Goal: Check status: Check status

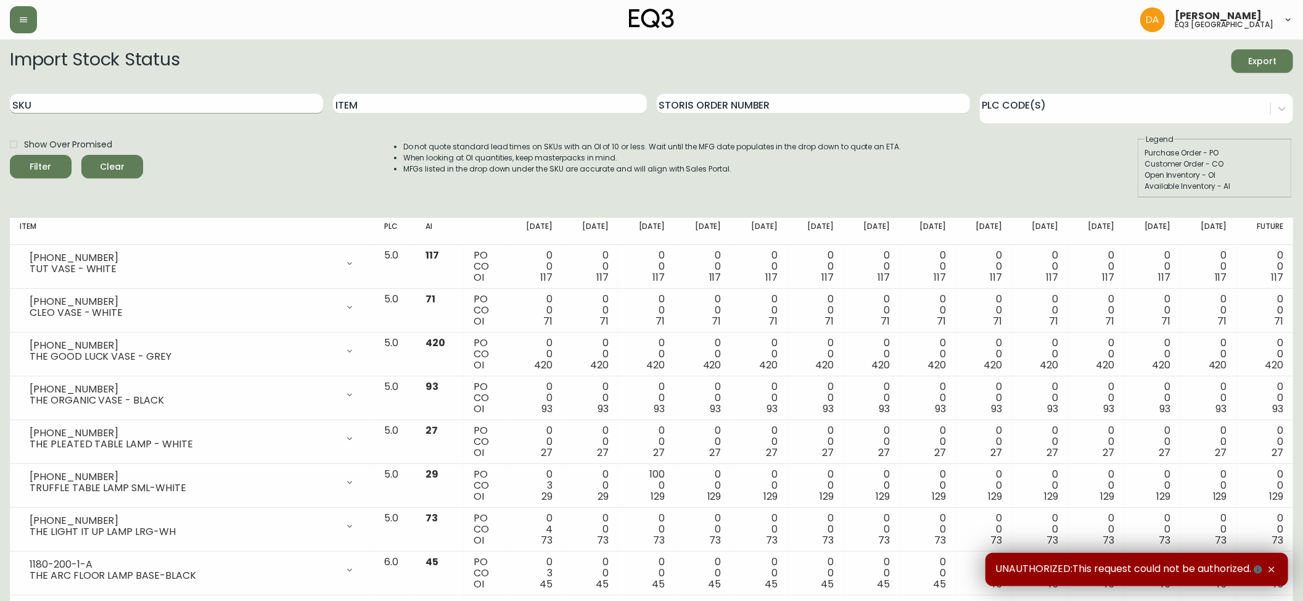
click at [26, 102] on input "SKU" at bounding box center [166, 104] width 313 height 20
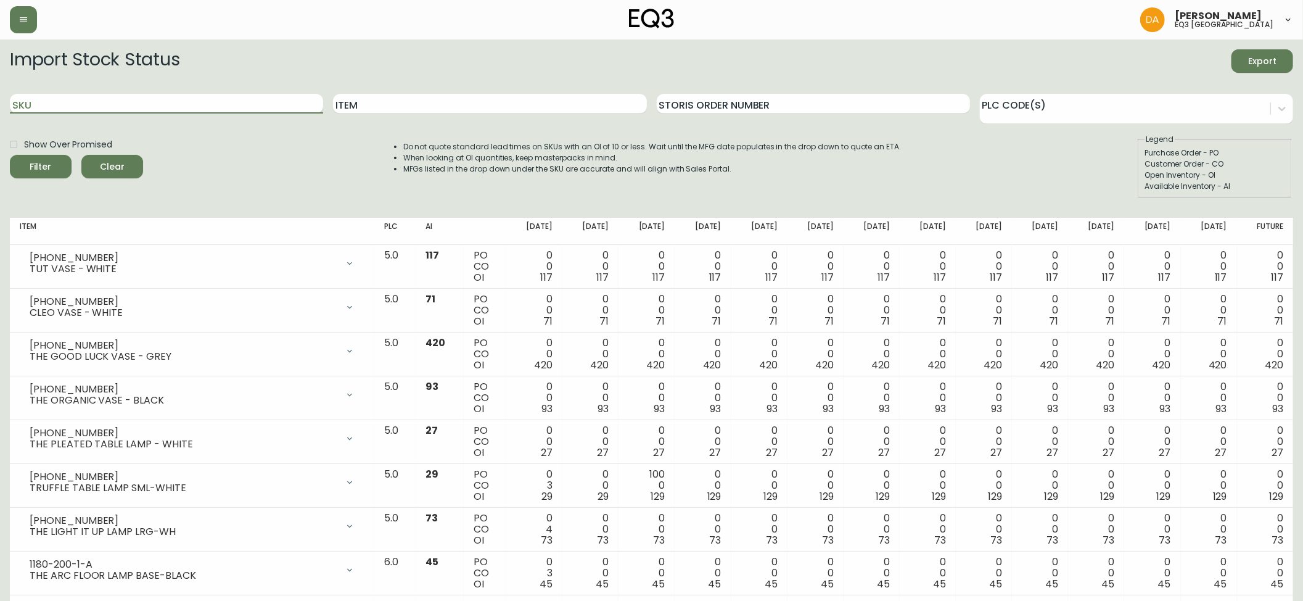
paste input "[PHONE_NUMBER]"
type input "[PHONE_NUMBER]"
click at [37, 163] on icon "submit" at bounding box center [36, 165] width 17 height 17
